Goal: Information Seeking & Learning: Learn about a topic

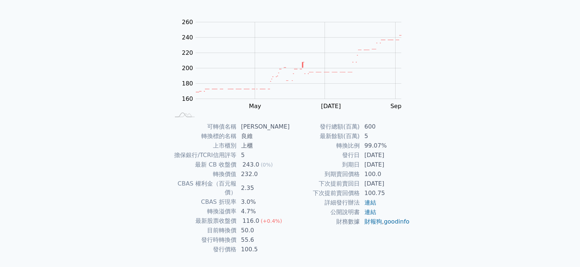
scroll to position [71, 0]
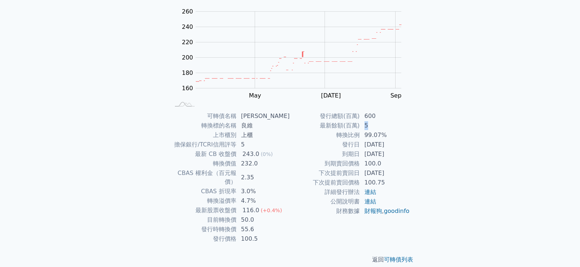
drag, startPoint x: 365, startPoint y: 123, endPoint x: 376, endPoint y: 139, distance: 18.7
click at [375, 132] on tbody "發行總額(百萬) 600 最新餘額(百萬) 5 轉換比例 99.07% 發行日 [DATE] 到期日 [DATE] 到期賣回價格 100.0 下次提前賣回日 …" at bounding box center [350, 164] width 120 height 105
click at [376, 149] on td "[DATE]" at bounding box center [385, 145] width 50 height 10
drag, startPoint x: 416, startPoint y: 110, endPoint x: 453, endPoint y: 219, distance: 114.9
click at [454, 217] on div "可轉債列表 財務數據 可轉債列表 財務數據 登入／註冊 登入／註冊 可轉債列表 › 62909 良維九 62909 良維九 可轉債詳細資訊 Zoom Out …" at bounding box center [290, 103] width 580 height 348
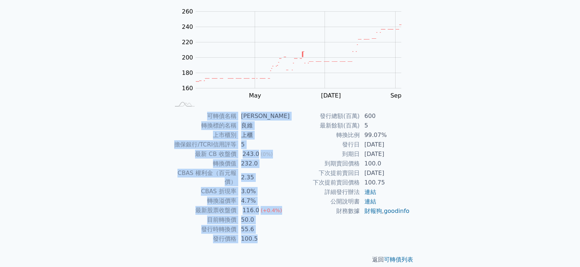
drag, startPoint x: 423, startPoint y: 226, endPoint x: 121, endPoint y: 116, distance: 320.8
click at [121, 116] on div "可轉債列表 財務數據 可轉債列表 財務數據 登入／註冊 登入／註冊 可轉債列表 › 62909 良維九 62909 良維九 可轉債詳細資訊 Zoom Out …" at bounding box center [290, 103] width 580 height 348
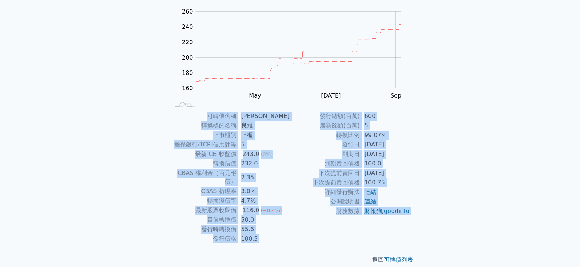
drag, startPoint x: 121, startPoint y: 116, endPoint x: 436, endPoint y: 188, distance: 322.9
click at [436, 188] on div "可轉債列表 財務數據 可轉債列表 財務數據 登入／註冊 登入／註冊 可轉債列表 › 62909 良維九 62909 良維九 可轉債詳細資訊 Zoom Out …" at bounding box center [290, 103] width 580 height 348
drag, startPoint x: 425, startPoint y: 237, endPoint x: 57, endPoint y: 123, distance: 385.5
click at [60, 125] on div "可轉債列表 財務數據 可轉債列表 財務數據 登入／註冊 登入／註冊 可轉債列表 › 62909 良維九 62909 良維九 可轉債詳細資訊 Zoom Out …" at bounding box center [290, 103] width 580 height 348
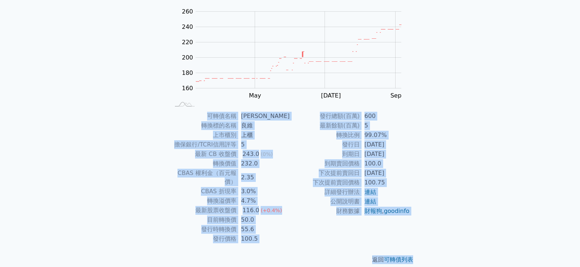
click at [57, 123] on div "可轉債列表 財務數據 可轉債列表 財務數據 登入／註冊 登入／註冊 可轉債列表 › 62909 良維九 62909 良維九 可轉債詳細資訊 Zoom Out …" at bounding box center [290, 103] width 580 height 348
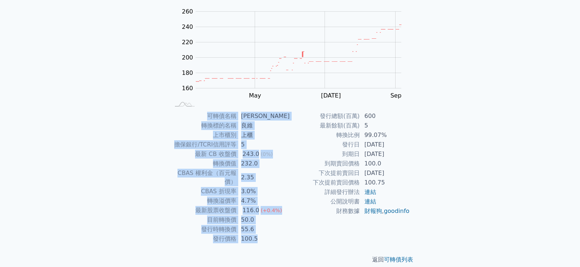
drag, startPoint x: 395, startPoint y: 189, endPoint x: 418, endPoint y: 193, distance: 23.3
click at [418, 193] on div "可轉債列表 財務數據 可轉債列表 財務數據 登入／註冊 登入／註冊 可轉債列表 › 62909 良維九 62909 良維九 可轉債詳細資訊 Zoom Out …" at bounding box center [290, 103] width 580 height 348
click at [418, 193] on div "可轉債名稱 良維九 轉換標的名稱 良維 上市櫃別 上櫃 擔保銀行/TCRI信用評等 5 最新 CB 收盤價 243.0 (0%) 轉換價值 232.0 CBA…" at bounding box center [290, 178] width 258 height 132
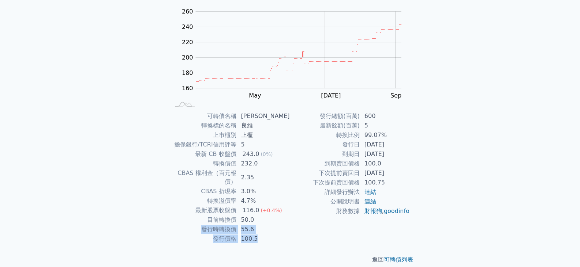
drag, startPoint x: 266, startPoint y: 212, endPoint x: 273, endPoint y: 229, distance: 19.0
click at [273, 229] on tbody "可轉債名稱 良維九 轉換標的名稱 良維 上市櫃別 上櫃 擔保銀行/TCRI信用評等 5 最新 CB 收盤價 243.0 (0%) 轉換價值 232.0 CBA…" at bounding box center [230, 178] width 120 height 132
click at [273, 234] on td "100.5" at bounding box center [263, 239] width 53 height 10
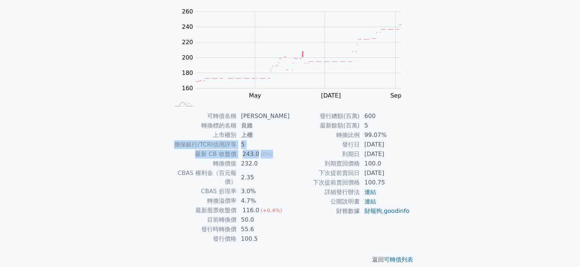
drag, startPoint x: 259, startPoint y: 136, endPoint x: 272, endPoint y: 157, distance: 24.4
click at [272, 157] on tbody "可轉債名稱 良維九 轉換標的名稱 良維 上市櫃別 上櫃 擔保銀行/TCRI信用評等 5 最新 CB 收盤價 243.0 (0%) 轉換價值 232.0 CBA…" at bounding box center [230, 178] width 120 height 132
click at [277, 166] on td "232.0" at bounding box center [263, 164] width 53 height 10
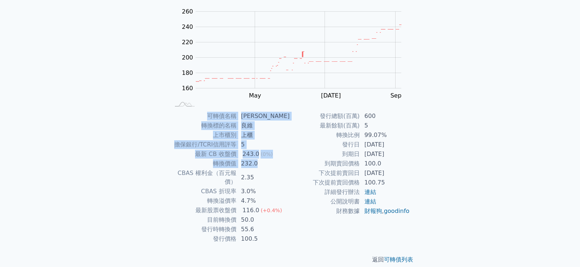
drag, startPoint x: 277, startPoint y: 166, endPoint x: 152, endPoint y: 125, distance: 131.6
click at [152, 125] on div "可轉債列表 › 62909 良維九 62909 良維九 可轉債詳細資訊 Zoom Out 160 120 140 160 180 200 220 240 26…" at bounding box center [290, 111] width 281 height 330
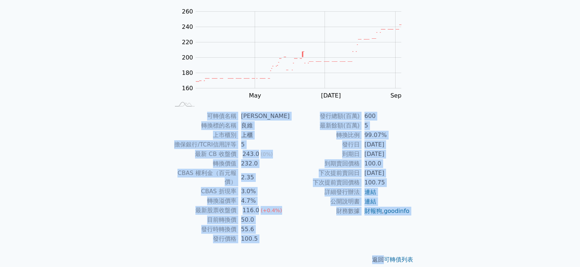
drag, startPoint x: 152, startPoint y: 125, endPoint x: 281, endPoint y: 233, distance: 168.3
click at [285, 235] on div "可轉債列表 › 62909 良維九 62909 良維九 可轉債詳細資訊 Zoom Out 160 120 140 160 180 200 220 240 26…" at bounding box center [290, 111] width 281 height 330
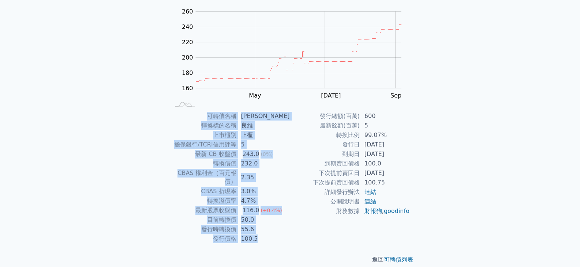
click at [278, 234] on td "100.5" at bounding box center [263, 239] width 53 height 10
drag, startPoint x: 276, startPoint y: 231, endPoint x: 139, endPoint y: 125, distance: 173.7
click at [139, 125] on div "可轉債列表 財務數據 可轉債列表 財務數據 登入／註冊 登入／註冊 可轉債列表 › 62909 良維九 62909 良維九 可轉債詳細資訊 Zoom Out …" at bounding box center [290, 103] width 580 height 348
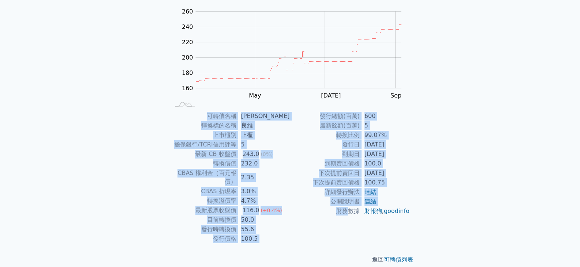
drag, startPoint x: 139, startPoint y: 124, endPoint x: 315, endPoint y: 211, distance: 196.5
click at [315, 211] on div "可轉債列表 財務數據 可轉債列表 財務數據 登入／註冊 登入／註冊 可轉債列表 › 62909 良維九 62909 良維九 可轉債詳細資訊 Zoom Out …" at bounding box center [290, 103] width 580 height 348
click at [268, 234] on td "100.5" at bounding box center [263, 239] width 53 height 10
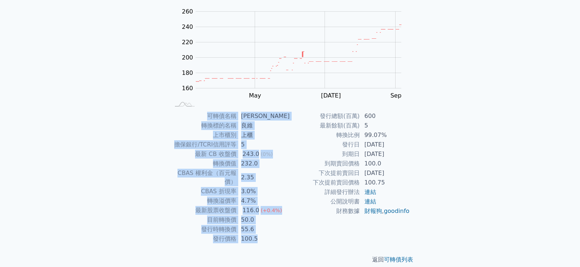
drag, startPoint x: 268, startPoint y: 234, endPoint x: 136, endPoint y: 133, distance: 165.6
click at [138, 134] on div "可轉債列表 財務數據 可轉債列表 財務數據 登入／註冊 登入／註冊 可轉債列表 › 62909 良維九 62909 良維九 可轉債詳細資訊 Zoom Out …" at bounding box center [290, 103] width 580 height 348
click at [136, 133] on div "可轉債列表 財務數據 可轉債列表 財務數據 登入／註冊 登入／註冊 可轉債列表 › 62909 良維九 62909 良維九 可轉債詳細資訊 Zoom Out …" at bounding box center [290, 103] width 580 height 348
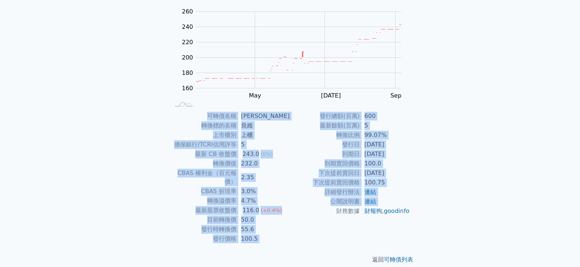
drag, startPoint x: 183, startPoint y: 113, endPoint x: 308, endPoint y: 225, distance: 168.7
click at [308, 225] on div "可轉債名稱 良維九 轉換標的名稱 良維 上市櫃別 上櫃 擔保銀行/TCRI信用評等 5 最新 CB 收盤價 243.0 (0%) 轉換價值 232.0 CBA…" at bounding box center [290, 178] width 258 height 132
click at [308, 216] on td "財務數據" at bounding box center [325, 212] width 70 height 10
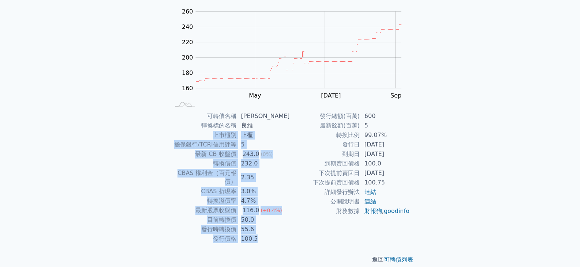
drag, startPoint x: 283, startPoint y: 234, endPoint x: 186, endPoint y: 131, distance: 141.3
click at [186, 131] on tbody "可轉債名稱 良維九 轉換標的名稱 良維 上市櫃別 上櫃 擔保銀行/TCRI信用評等 5 最新 CB 收盤價 243.0 (0%) 轉換價值 232.0 CBA…" at bounding box center [230, 178] width 120 height 132
click at [186, 131] on td "上市櫃別" at bounding box center [203, 136] width 67 height 10
drag, startPoint x: 186, startPoint y: 102, endPoint x: 297, endPoint y: 233, distance: 171.8
click at [297, 233] on div "可轉債列表 › 62909 良維九 62909 良維九 可轉債詳細資訊 Zoom Out 160 120 140 160 180 200 220 240 26…" at bounding box center [290, 111] width 258 height 330
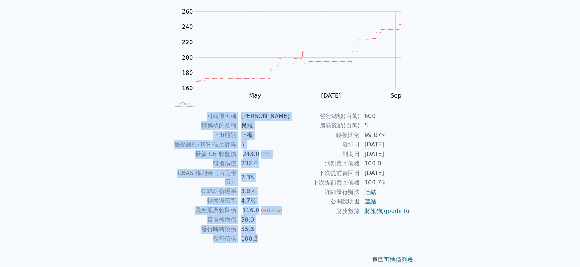
click at [297, 233] on div "發行總額(百萬) 600 最新餘額(百萬) 5 轉換比例 99.07% 發行日 [DATE] 到期日 [DATE] 到期賣回價格 100.0 下次提前賣回日 …" at bounding box center [350, 178] width 120 height 132
drag, startPoint x: 268, startPoint y: 232, endPoint x: 173, endPoint y: 93, distance: 168.6
click at [225, 119] on tbody "可轉債名稱 良維九 轉換標的名稱 良維 上市櫃別 上櫃 擔保銀行/TCRI信用評等 5 最新 CB 收盤價 243.0 (0%) 轉換價值 232.0 CBA…" at bounding box center [230, 178] width 120 height 132
drag, startPoint x: 171, startPoint y: 91, endPoint x: 456, endPoint y: 210, distance: 308.9
click at [456, 210] on div "可轉債列表 財務數據 可轉債列表 財務數據 登入／註冊 登入／註冊 可轉債列表 › 62909 良維九 62909 良維九 可轉債詳細資訊 Zoom Out …" at bounding box center [290, 103] width 580 height 348
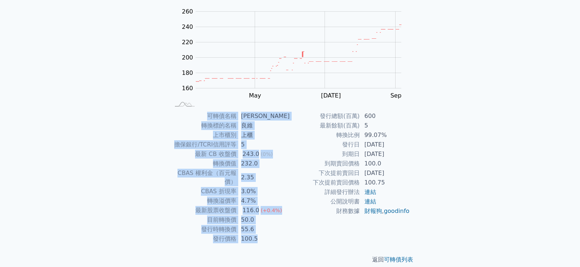
click at [456, 210] on div "可轉債列表 財務數據 可轉債列表 財務數據 登入／註冊 登入／註冊 可轉債列表 › 62909 良維九 62909 良維九 可轉債詳細資訊 Zoom Out …" at bounding box center [290, 103] width 580 height 348
drag, startPoint x: 428, startPoint y: 227, endPoint x: 145, endPoint y: 87, distance: 316.4
click at [154, 87] on div "可轉債列表 › 62909 良維九 62909 良維九 可轉債詳細資訊 Zoom Out 160 120 140 160 180 200 220 240 26…" at bounding box center [290, 111] width 281 height 330
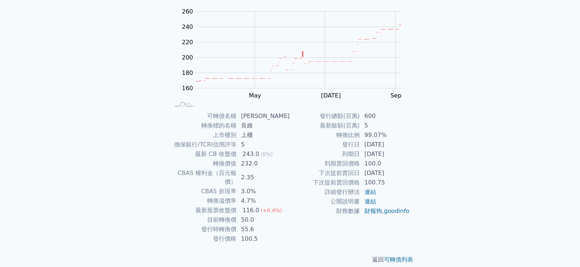
drag, startPoint x: 145, startPoint y: 87, endPoint x: 152, endPoint y: 119, distance: 33.0
click at [147, 104] on div "可轉債列表 財務數據 可轉債列表 財務數據 登入／註冊 登入／註冊 可轉債列表 › 62909 良維九 62909 良維九 可轉債詳細資訊 Zoom Out …" at bounding box center [290, 103] width 580 height 348
click at [152, 119] on div "可轉債列表 › 62909 良維九 62909 良維九 可轉債詳細資訊 Zoom Out 160 120 140 160 180 200 220 240 26…" at bounding box center [290, 111] width 281 height 330
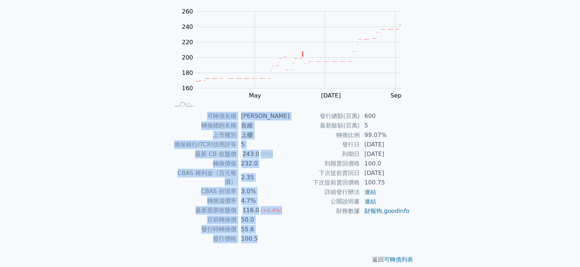
drag, startPoint x: 230, startPoint y: 117, endPoint x: 439, endPoint y: 233, distance: 239.4
click at [439, 233] on div "可轉債列表 財務數據 可轉債列表 財務數據 登入／註冊 登入／註冊 可轉債列表 › 62909 良維九 62909 良維九 可轉債詳細資訊 Zoom Out …" at bounding box center [290, 103] width 580 height 348
drag, startPoint x: 408, startPoint y: 216, endPoint x: 127, endPoint y: 83, distance: 310.9
click at [127, 83] on div "可轉債列表 財務數據 可轉債列表 財務數據 登入／註冊 登入／註冊 可轉債列表 › 62909 良維九 62909 良維九 可轉債詳細資訊 Zoom Out …" at bounding box center [290, 103] width 580 height 348
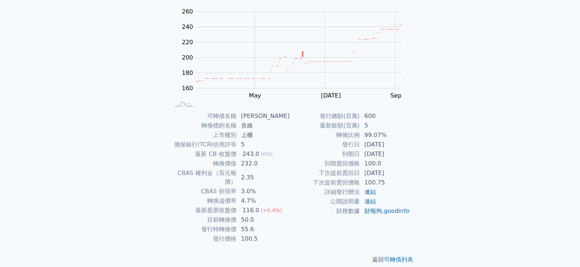
click at [127, 88] on div "可轉債列表 財務數據 可轉債列表 財務數據 登入／註冊 登入／註冊 可轉債列表 › 62909 良維九 62909 良維九 可轉債詳細資訊 Zoom Out …" at bounding box center [290, 103] width 580 height 348
